Goal: Task Accomplishment & Management: Manage account settings

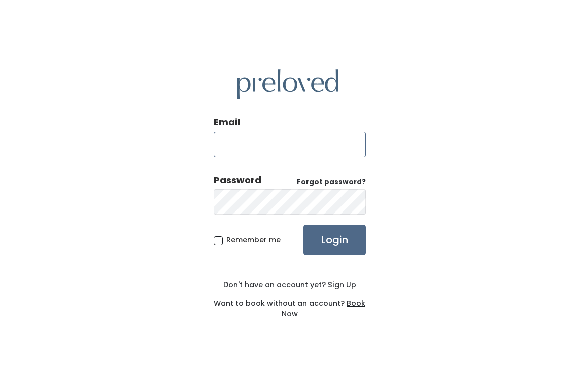
type input "dottomariaesperanza@gmail.com"
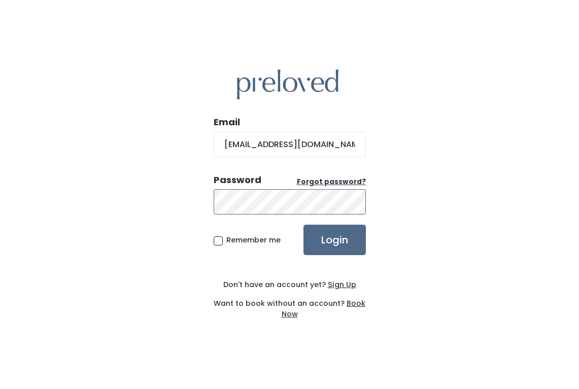
click at [334, 240] on input "Login" at bounding box center [335, 240] width 62 height 30
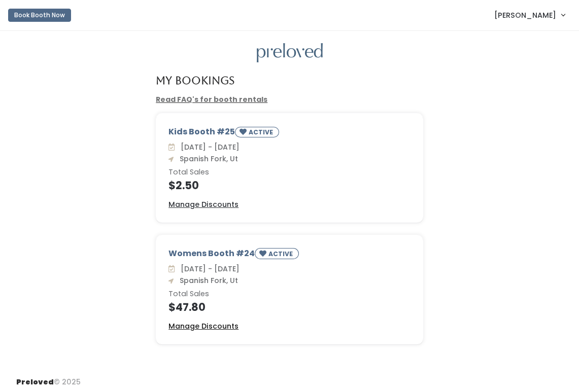
click at [207, 325] on u "Manage Discounts" at bounding box center [204, 326] width 70 height 10
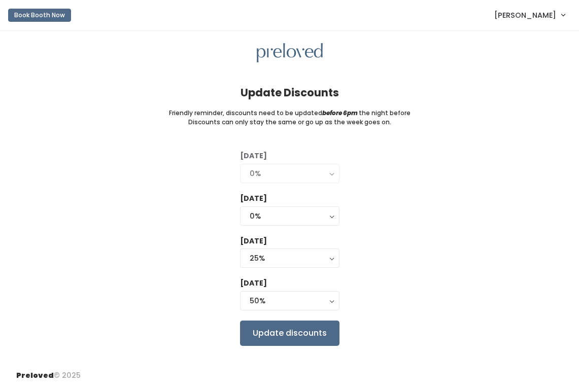
click at [482, 147] on div "Update Discounts Friendly reminder, discounts need to be updated before 6pm the…" at bounding box center [289, 197] width 579 height 332
click at [424, 242] on div "Tuesday 0% 25% 50% 75% 90% 0% Wednesday 0% 25% 50% 75% 90% 0% Thursday 0% 25% 5…" at bounding box center [289, 248] width 547 height 195
click at [456, 246] on div "Tuesday 0% 25% 50% 75% 90% 0% Wednesday 0% 25% 50% 75% 90% 0% Thursday 0% 25% 5…" at bounding box center [289, 248] width 547 height 195
click at [294, 336] on input "Update discounts" at bounding box center [290, 333] width 100 height 25
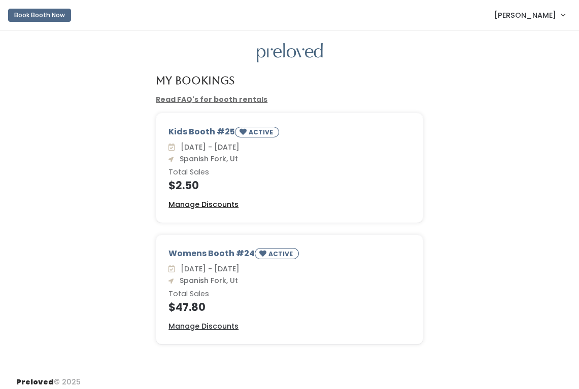
click at [220, 204] on u "Manage Discounts" at bounding box center [204, 205] width 70 height 10
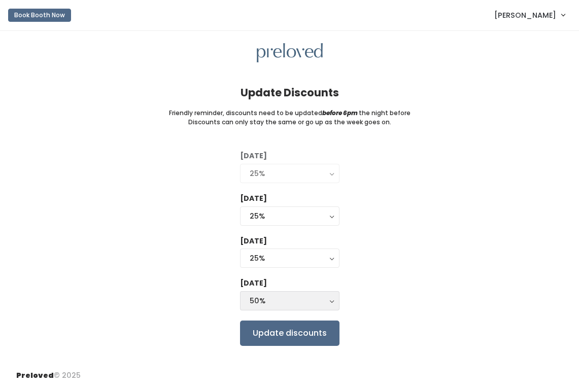
click at [334, 300] on button "50%" at bounding box center [290, 300] width 100 height 19
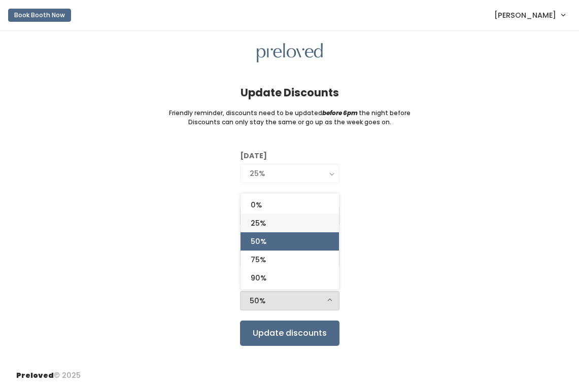
click at [312, 225] on link "25%" at bounding box center [290, 223] width 98 height 18
select select "25%"
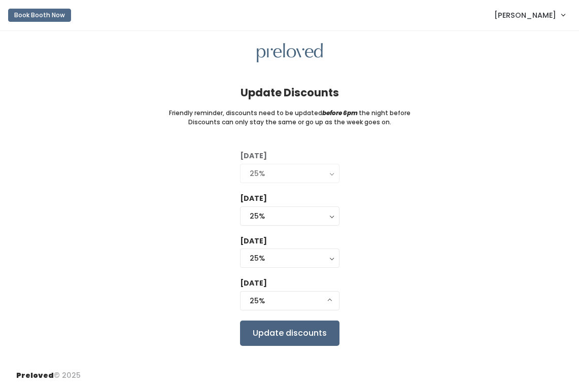
click at [320, 334] on input "Update discounts" at bounding box center [290, 333] width 100 height 25
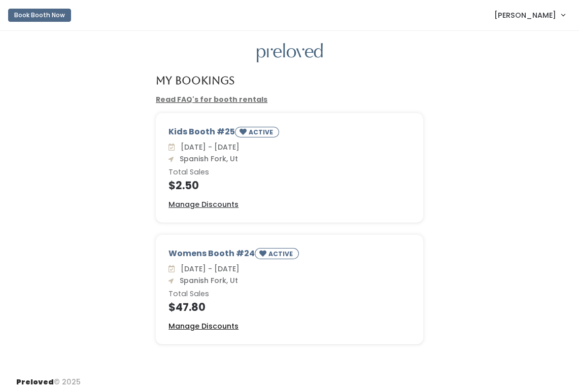
click at [211, 327] on u "Manage Discounts" at bounding box center [204, 326] width 70 height 10
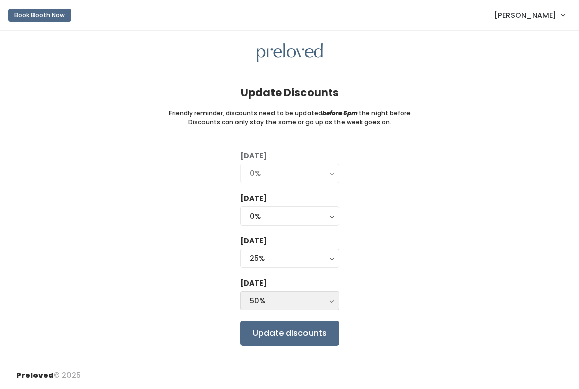
click at [325, 298] on div "50%" at bounding box center [290, 300] width 80 height 11
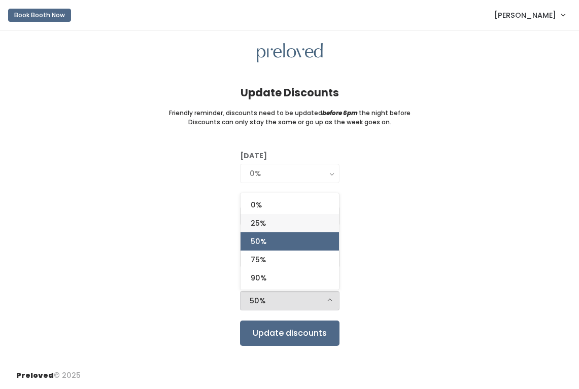
click at [308, 218] on link "25%" at bounding box center [290, 223] width 98 height 18
select select "25%"
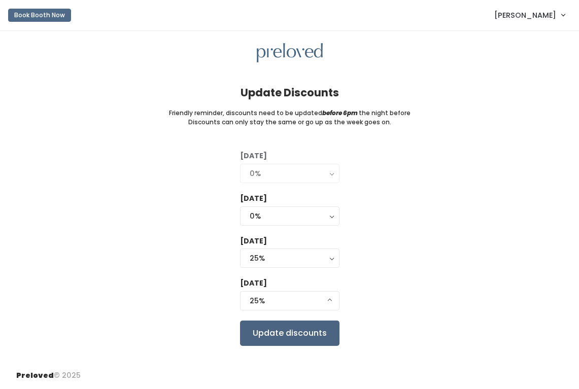
click at [293, 335] on input "Update discounts" at bounding box center [290, 333] width 100 height 25
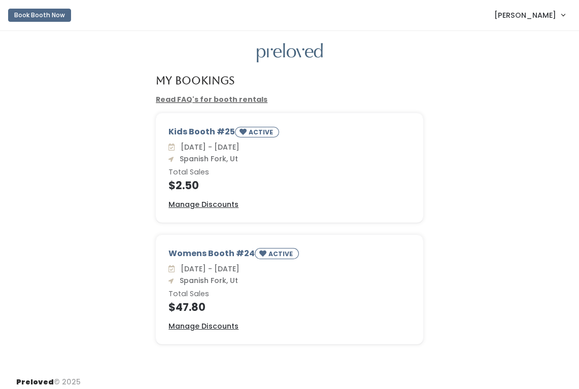
click at [532, 91] on div "My Bookings" at bounding box center [289, 85] width 559 height 20
